Goal: Task Accomplishment & Management: Complete application form

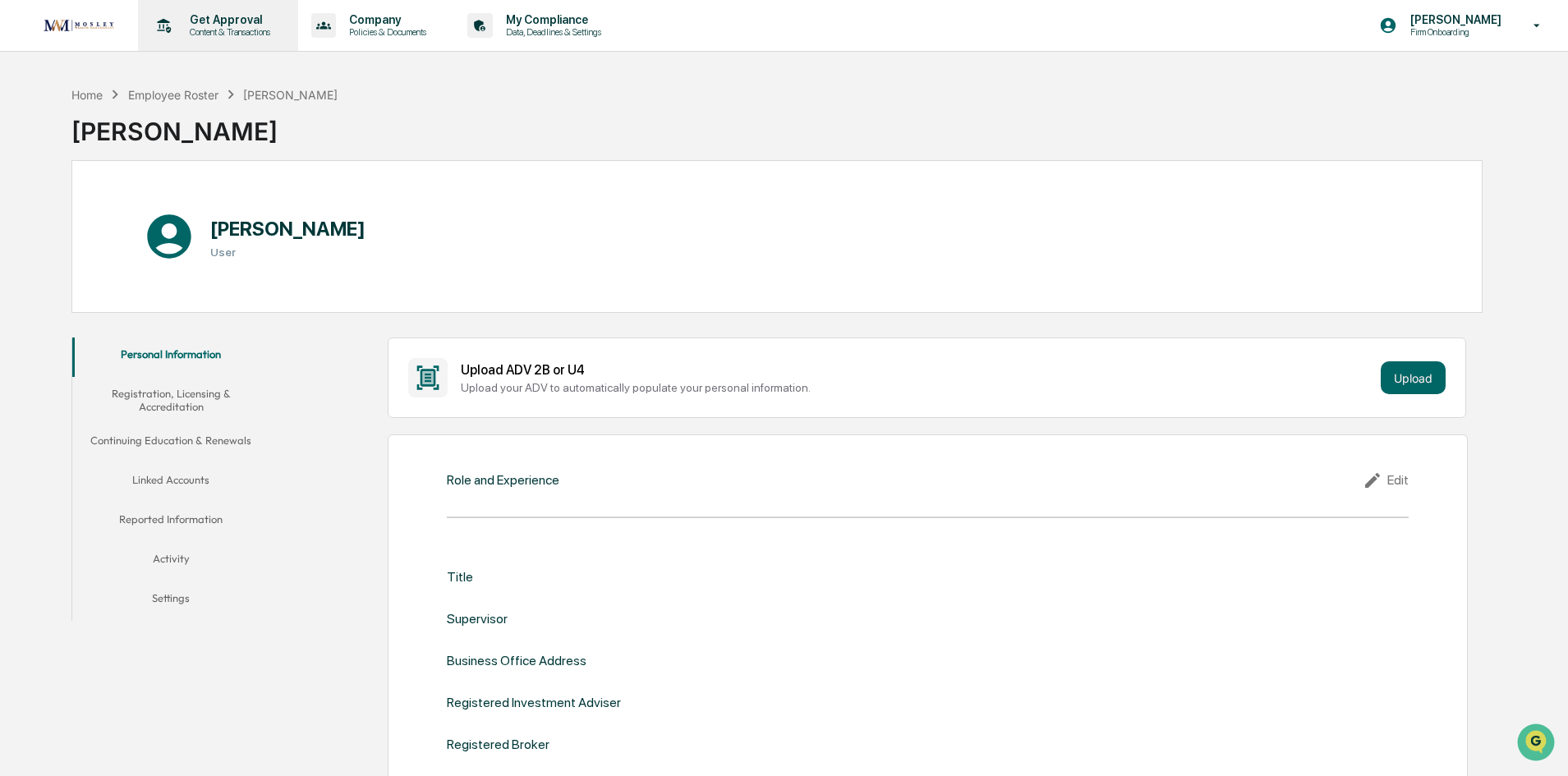
click at [210, 30] on p "Content & Transactions" at bounding box center [227, 31] width 102 height 12
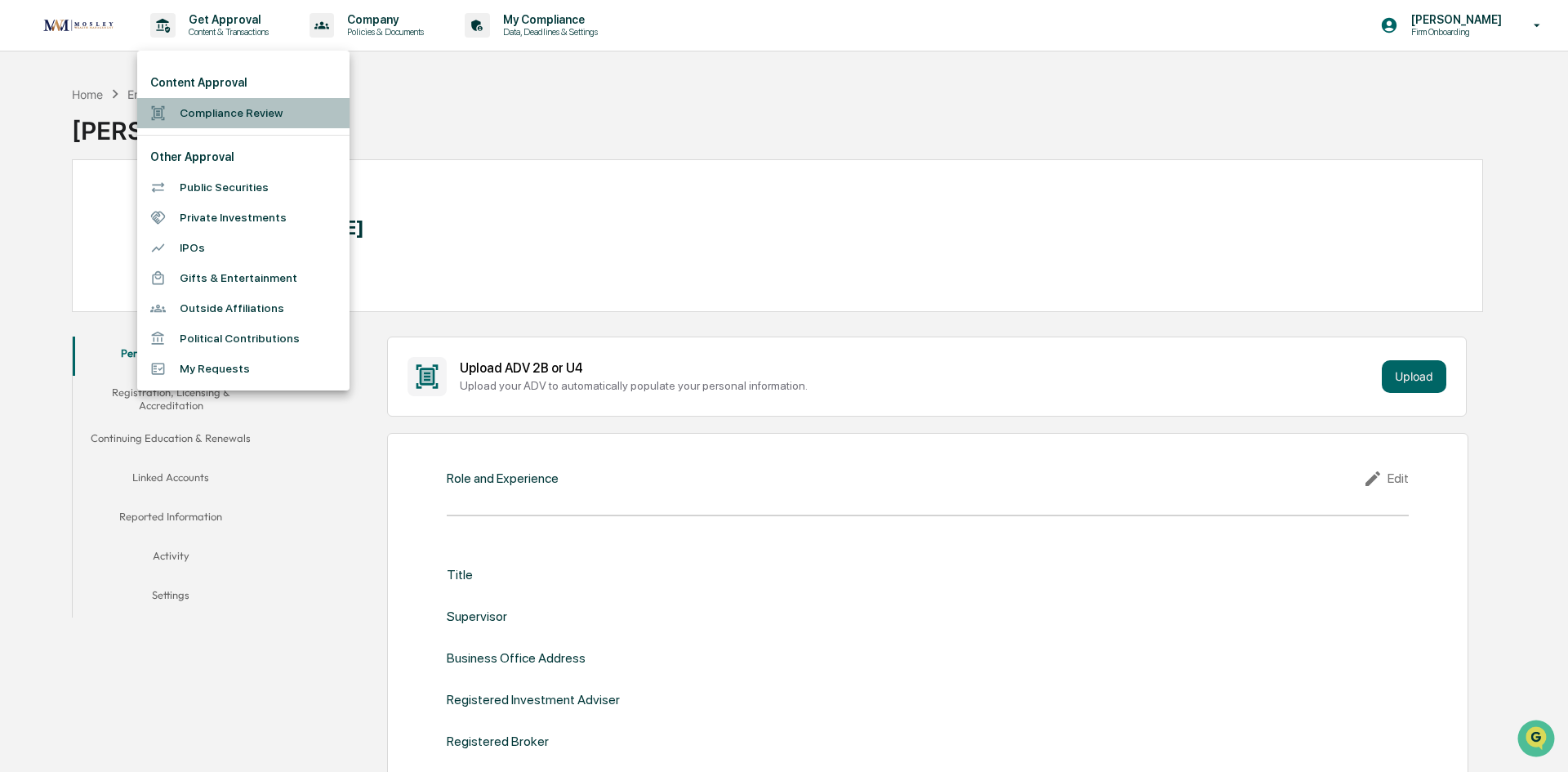
click at [206, 111] on li "Compliance Review" at bounding box center [243, 113] width 213 height 30
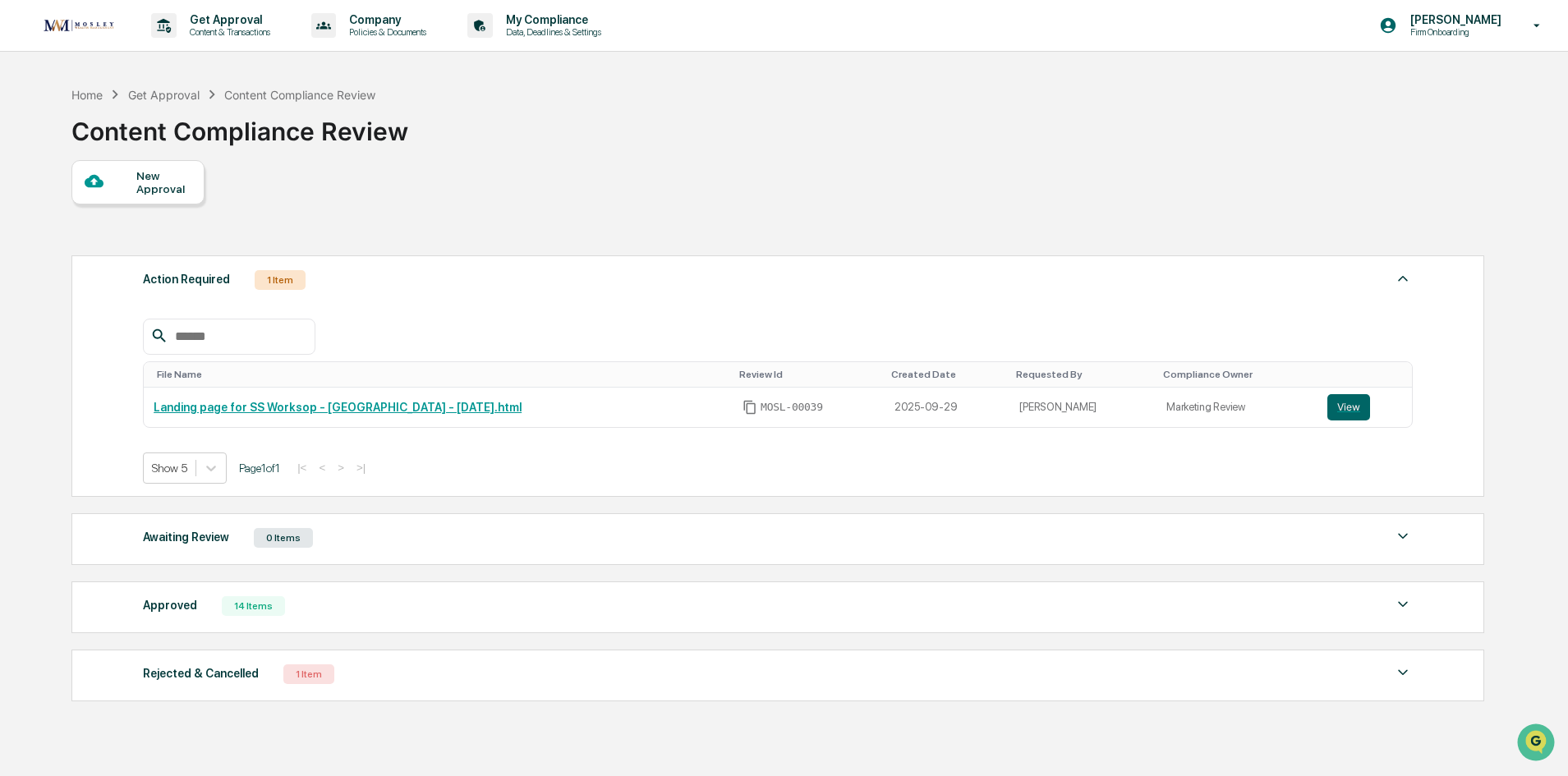
click at [156, 172] on div "New Approval" at bounding box center [163, 182] width 55 height 26
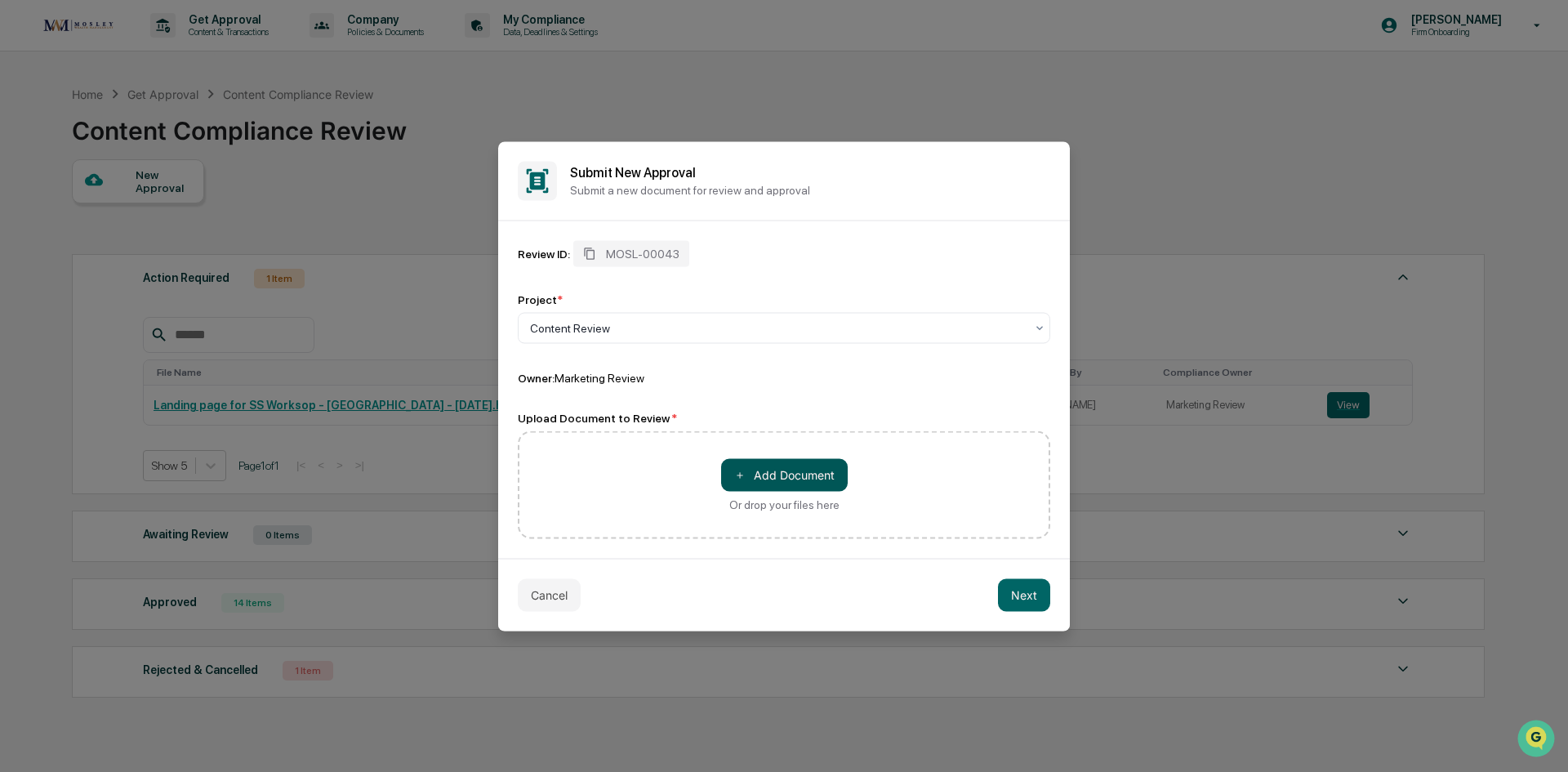
click at [798, 471] on button "＋ Add Document" at bounding box center [784, 475] width 126 height 33
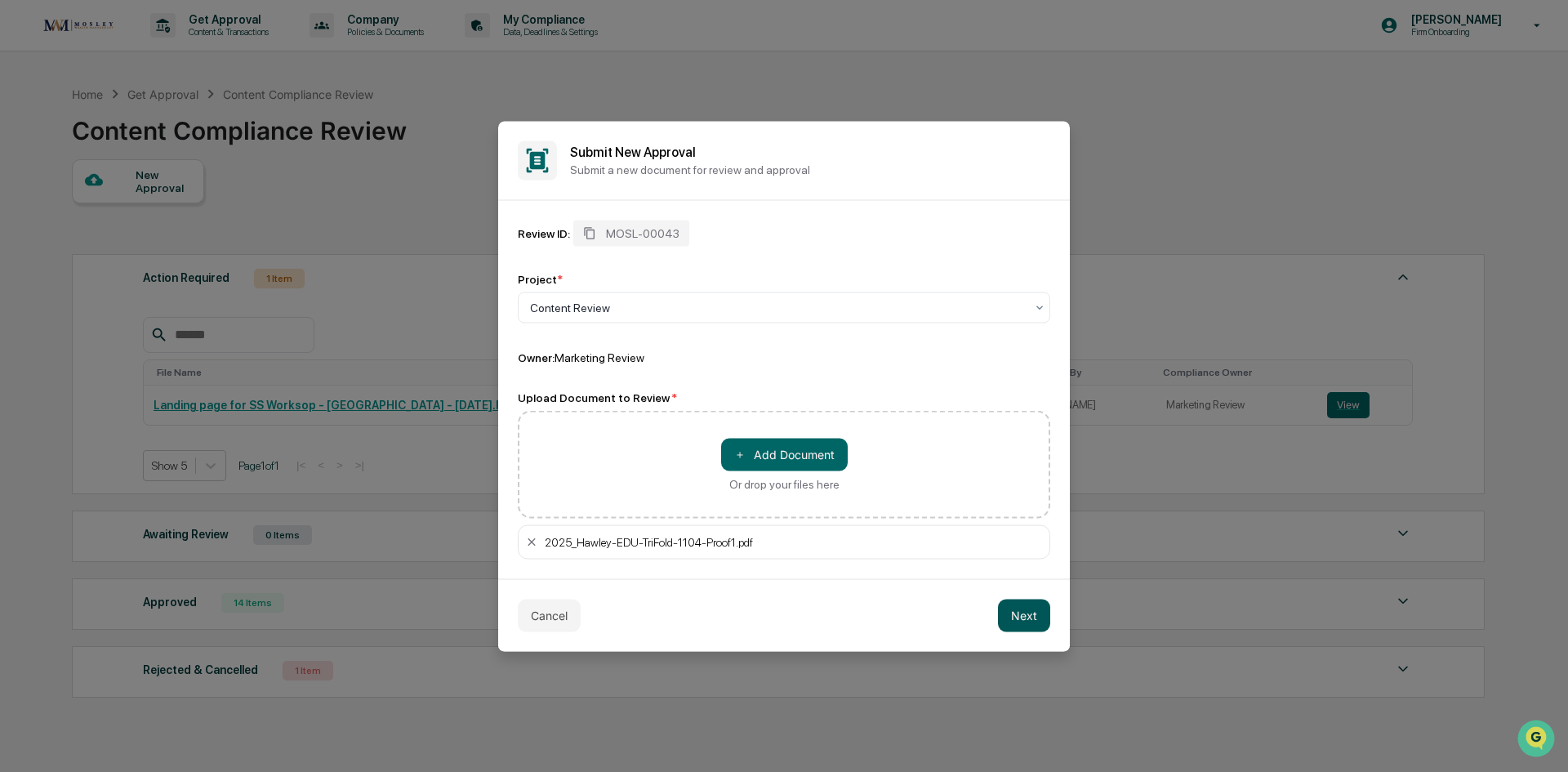
click at [1022, 617] on button "Next" at bounding box center [1023, 615] width 53 height 33
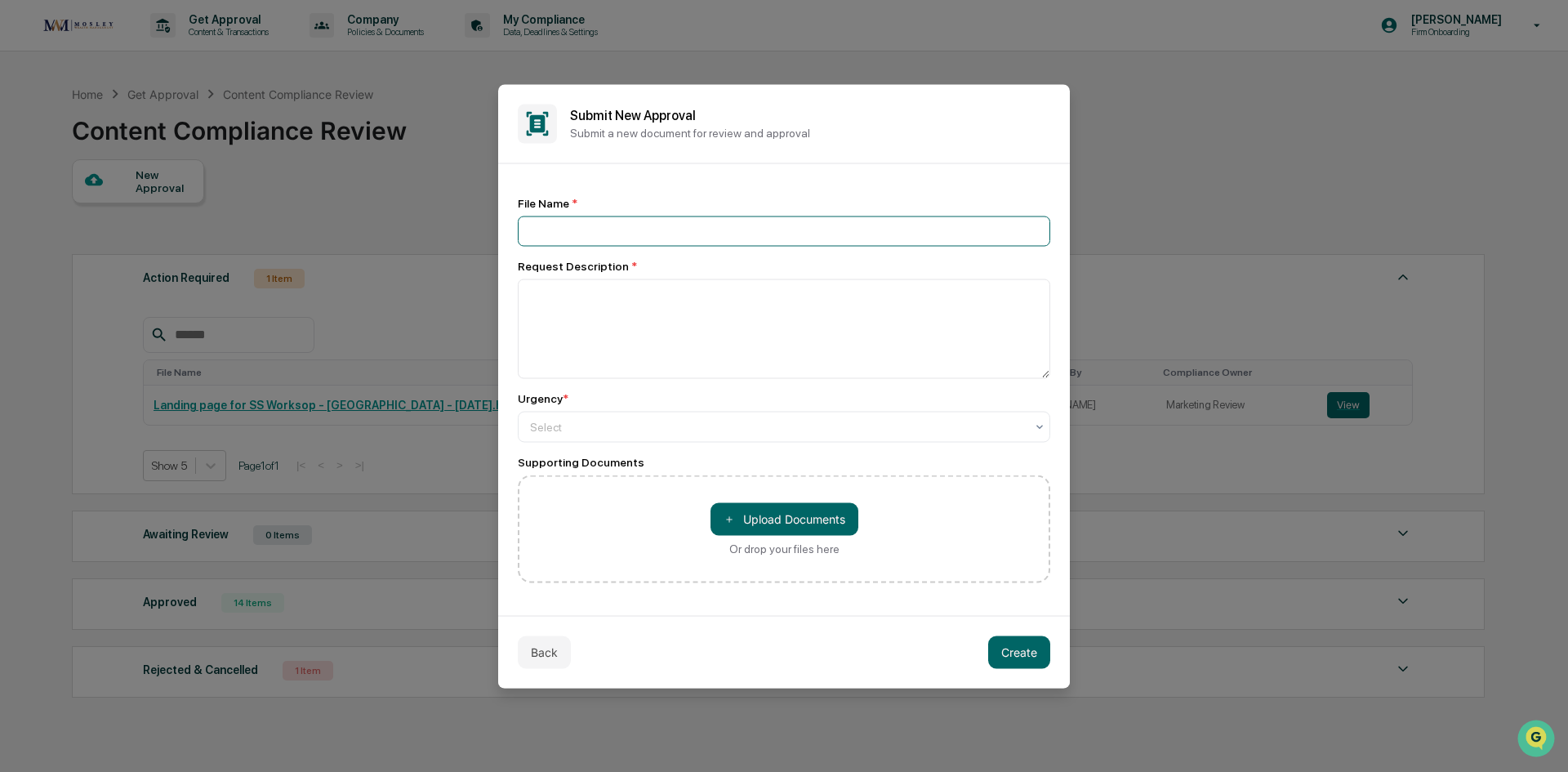
click at [583, 231] on input at bounding box center [784, 231] width 532 height 30
type input "*"
type input "**********"
click at [562, 294] on textarea at bounding box center [784, 329] width 532 height 100
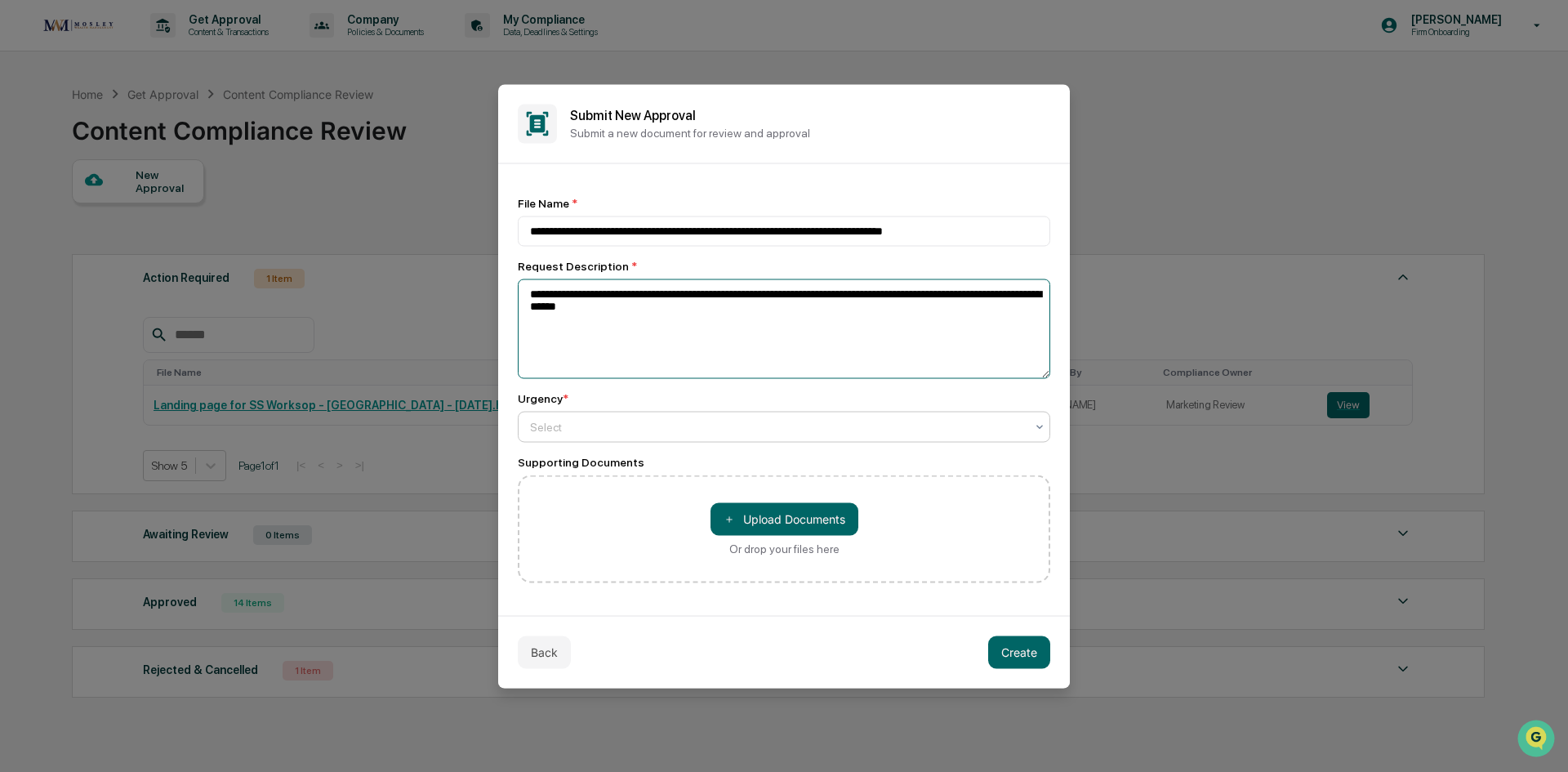
type textarea "**********"
click at [565, 422] on div at bounding box center [778, 427] width 495 height 16
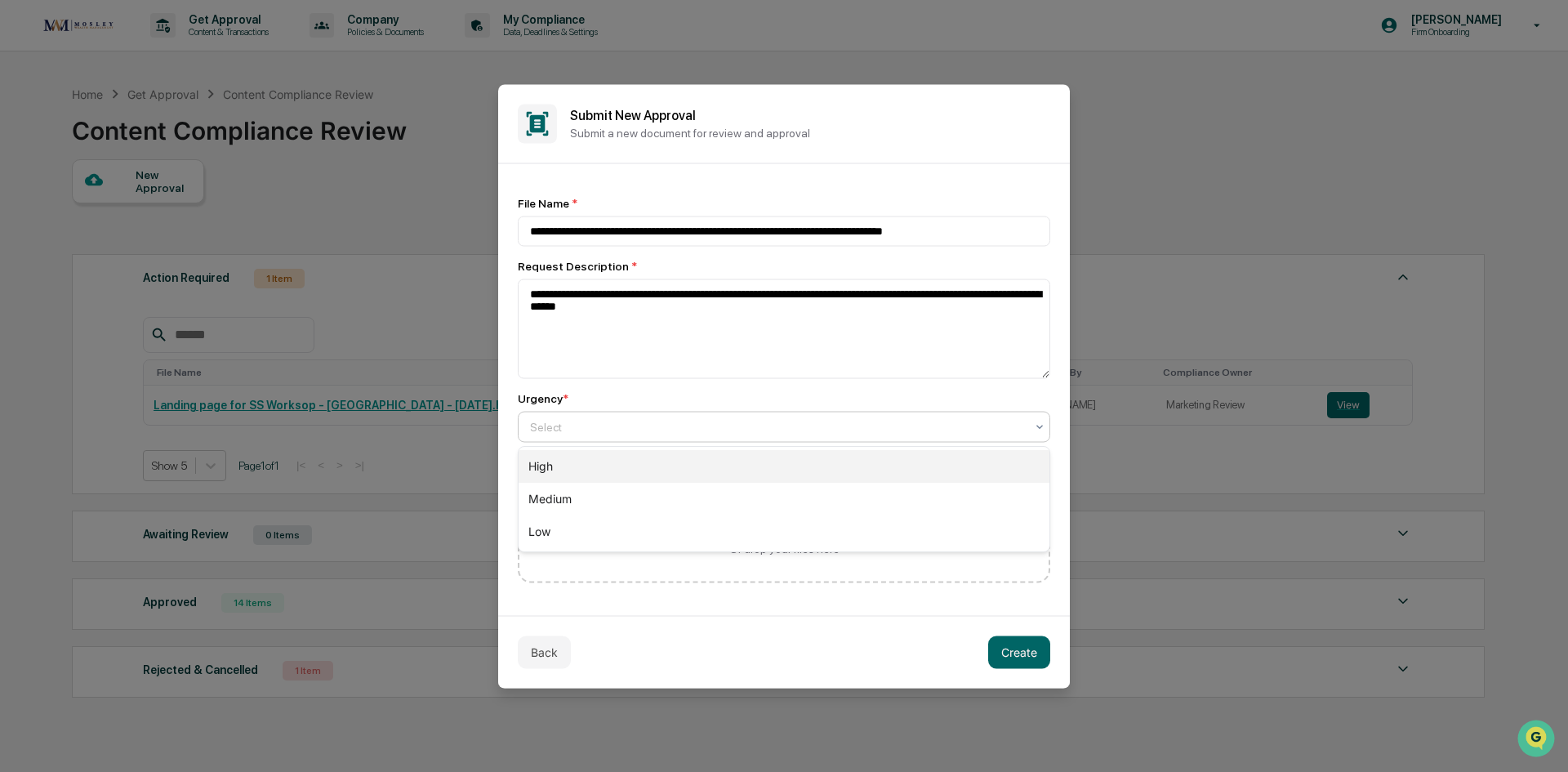
click at [566, 464] on div "High" at bounding box center [784, 467] width 531 height 33
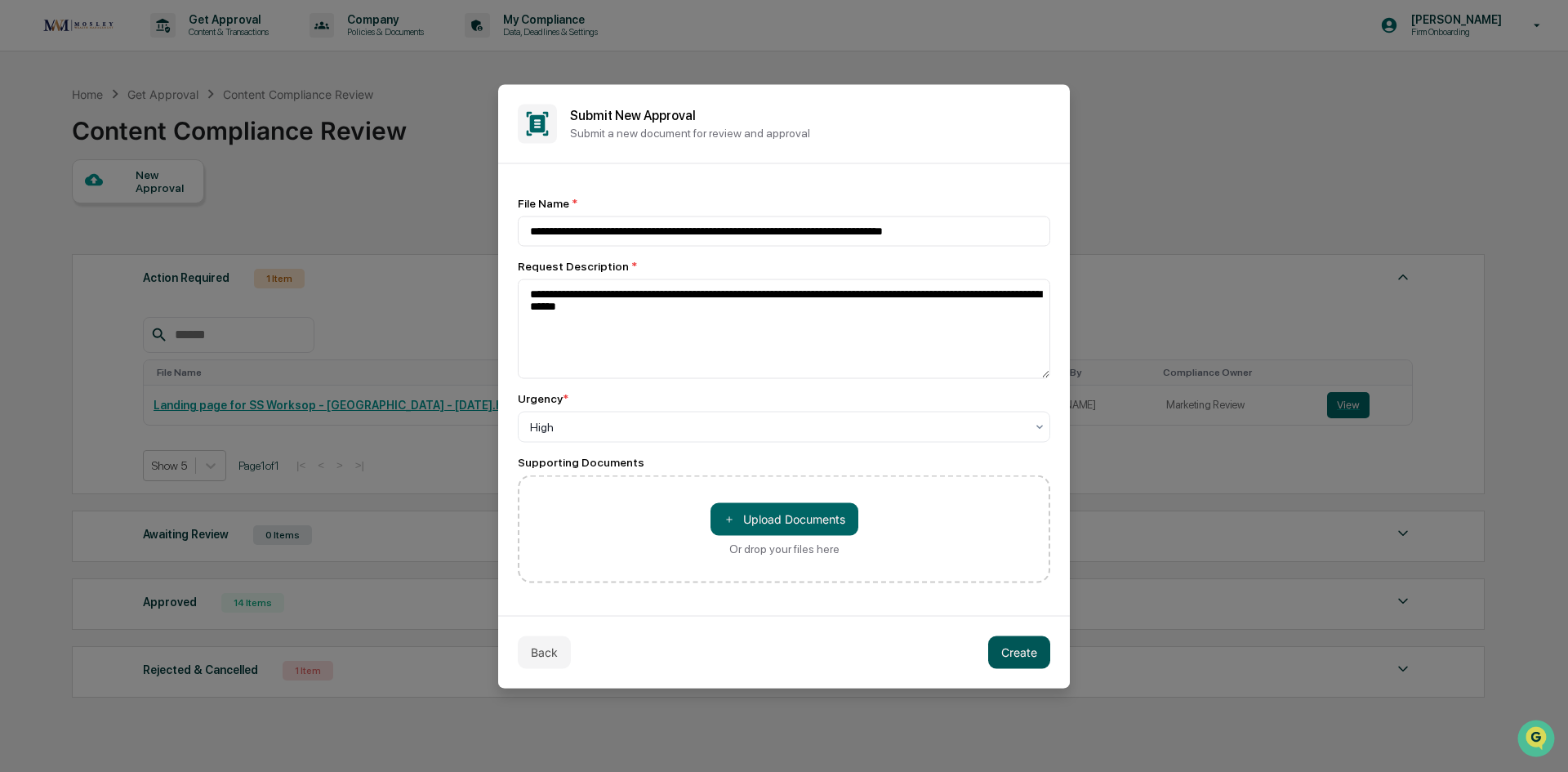
click at [1017, 660] on button "Create" at bounding box center [1019, 652] width 62 height 33
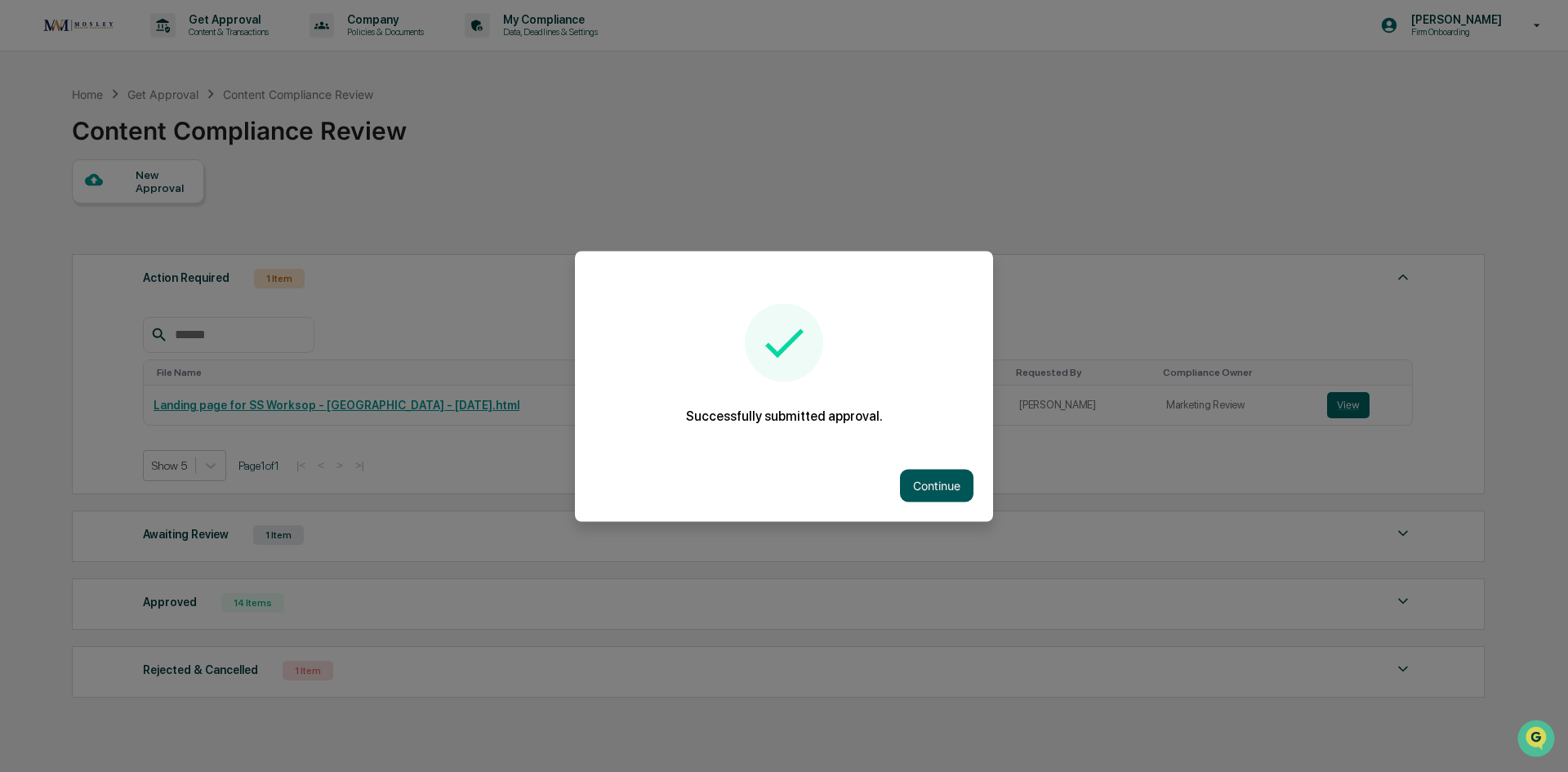
click at [932, 472] on button "Continue" at bounding box center [936, 485] width 74 height 33
